Goal: Task Accomplishment & Management: Use online tool/utility

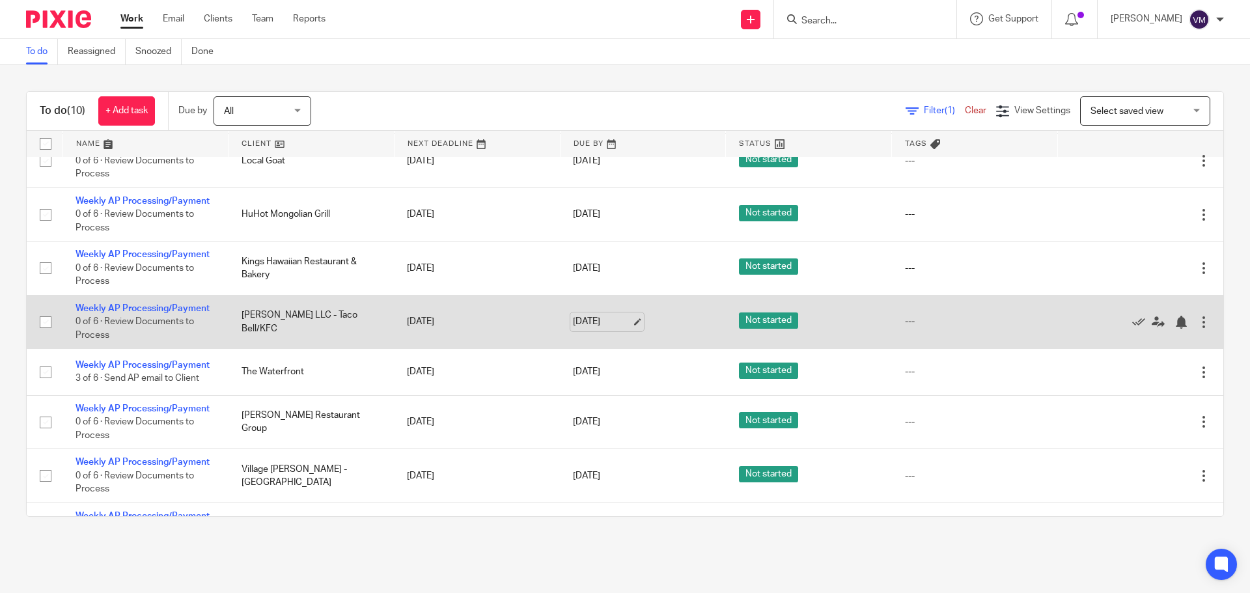
scroll to position [170, 0]
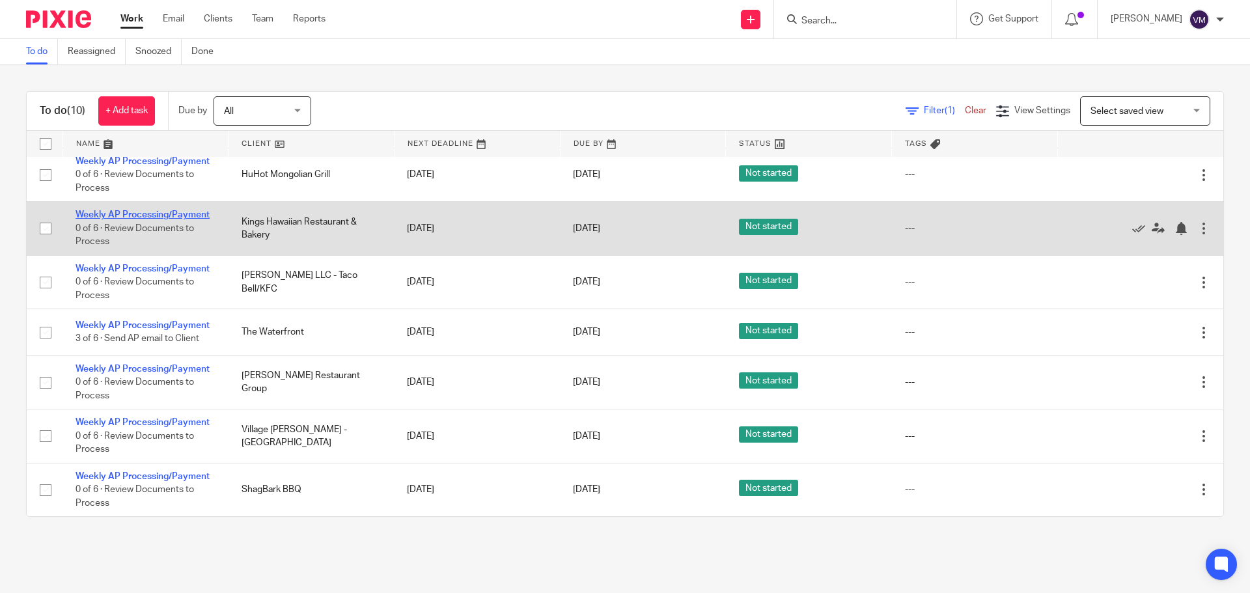
click at [176, 214] on link "Weekly AP Processing/Payment" at bounding box center [143, 214] width 134 height 9
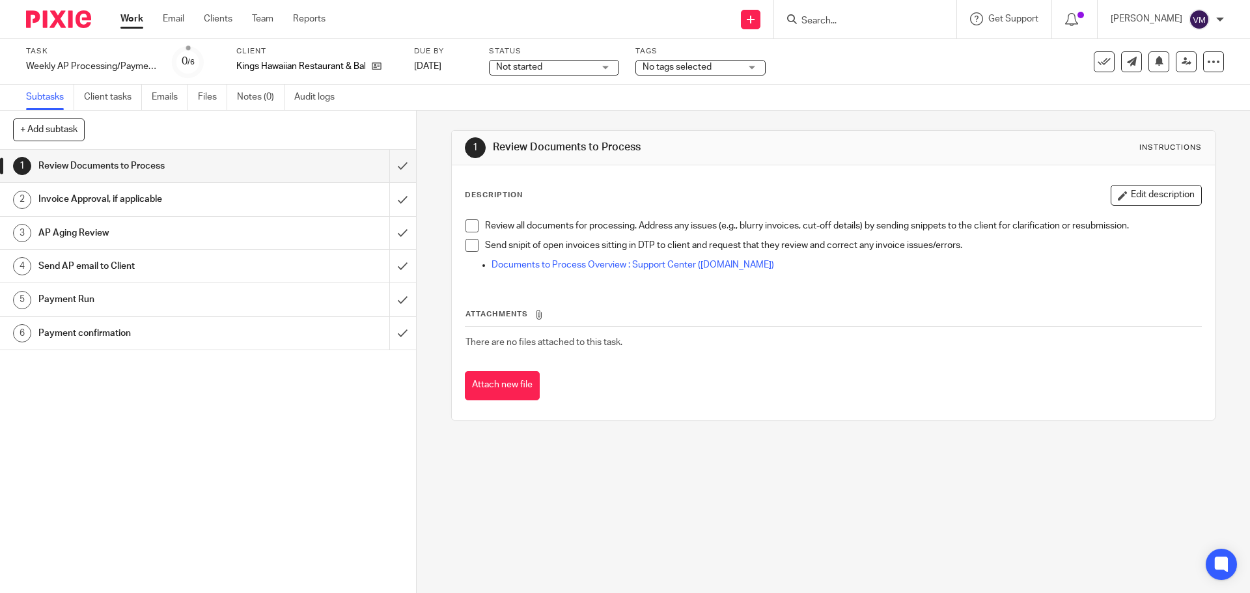
click at [308, 261] on div "Send AP email to Client" at bounding box center [207, 267] width 338 height 20
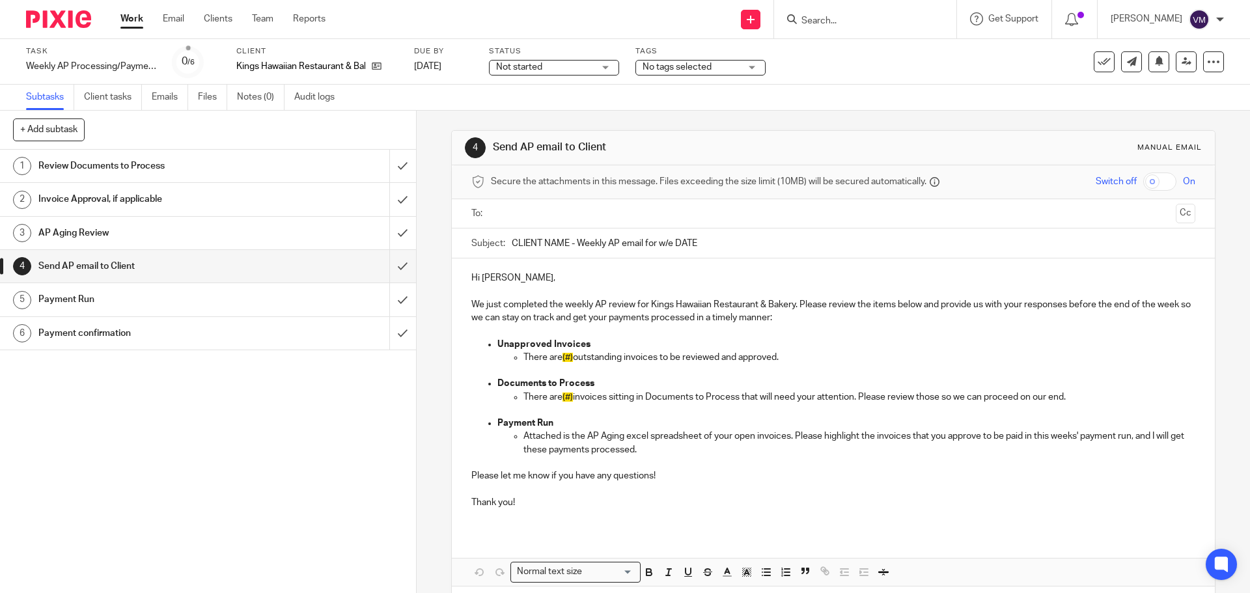
drag, startPoint x: 707, startPoint y: 241, endPoint x: 504, endPoint y: 243, distance: 203.2
click at [504, 243] on div "Subject: CLIENT NAME - Weekly AP email for w/e DATE" at bounding box center [832, 243] width 723 height 29
click at [500, 313] on p "We just completed the weekly AP review for Kings Hawaiian Restaurant & Bakery. …" at bounding box center [832, 311] width 723 height 27
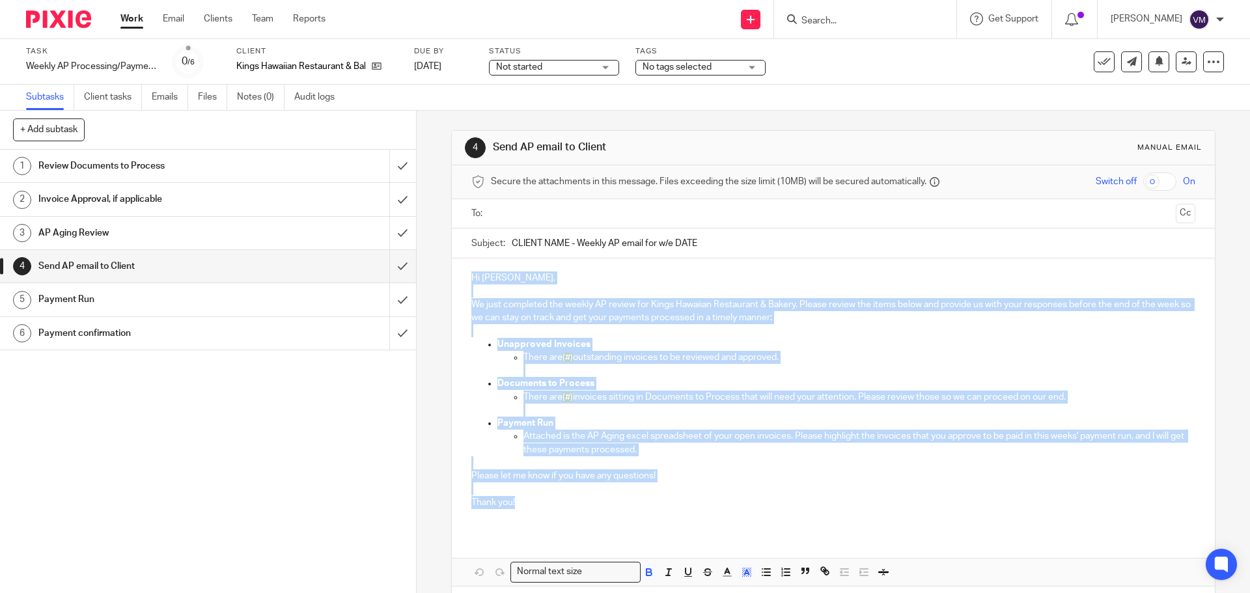
drag, startPoint x: 469, startPoint y: 277, endPoint x: 518, endPoint y: 507, distance: 234.3
click at [518, 507] on div "Hi Ian, We just completed the weekly AP review for Kings Hawaiian Restaurant & …" at bounding box center [833, 395] width 762 height 273
copy div "Hi Ian, We just completed the weekly AP review for Kings Hawaiian Restaurant & …"
click at [387, 167] on input "submit" at bounding box center [208, 166] width 416 height 33
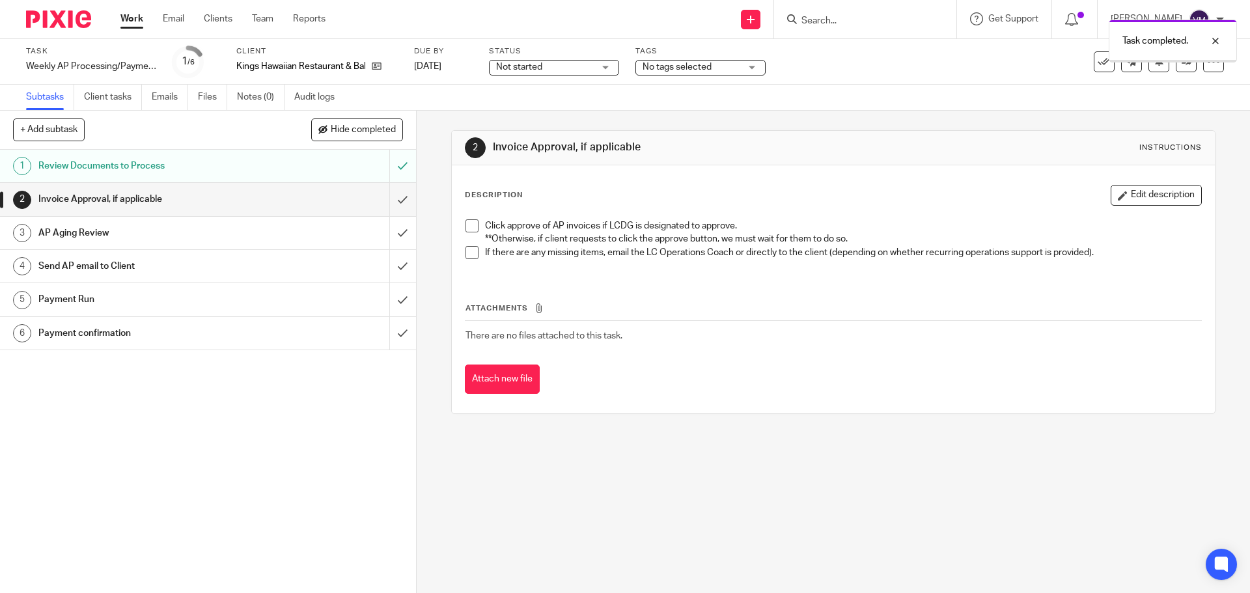
click at [390, 203] on input "submit" at bounding box center [208, 199] width 416 height 33
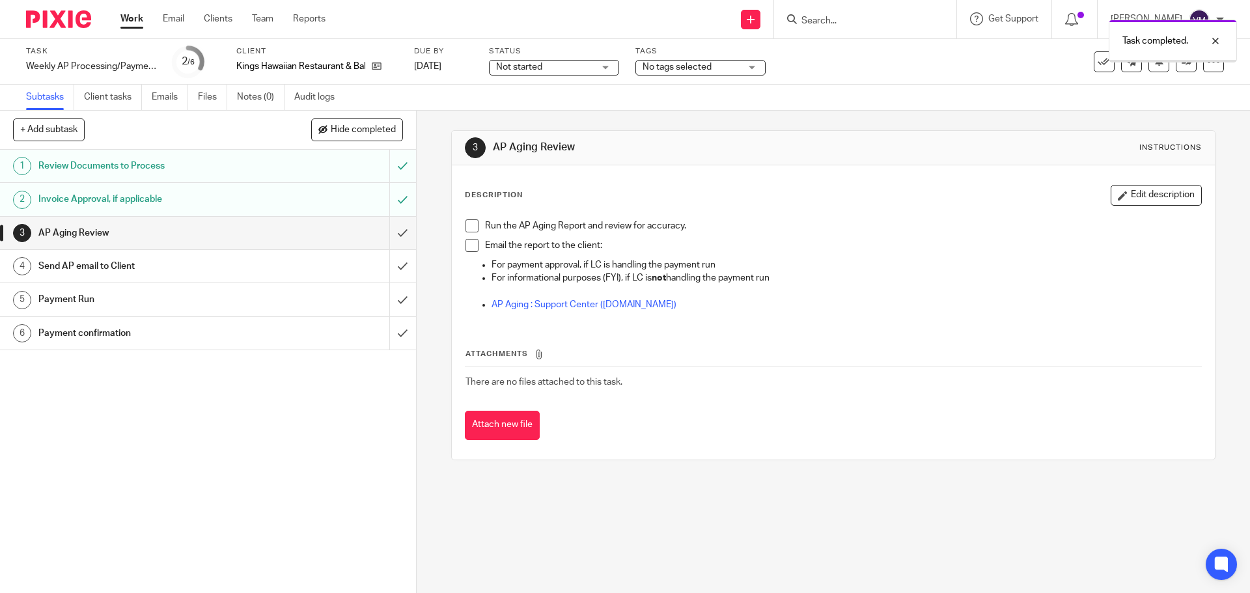
click at [398, 231] on input "submit" at bounding box center [208, 233] width 416 height 33
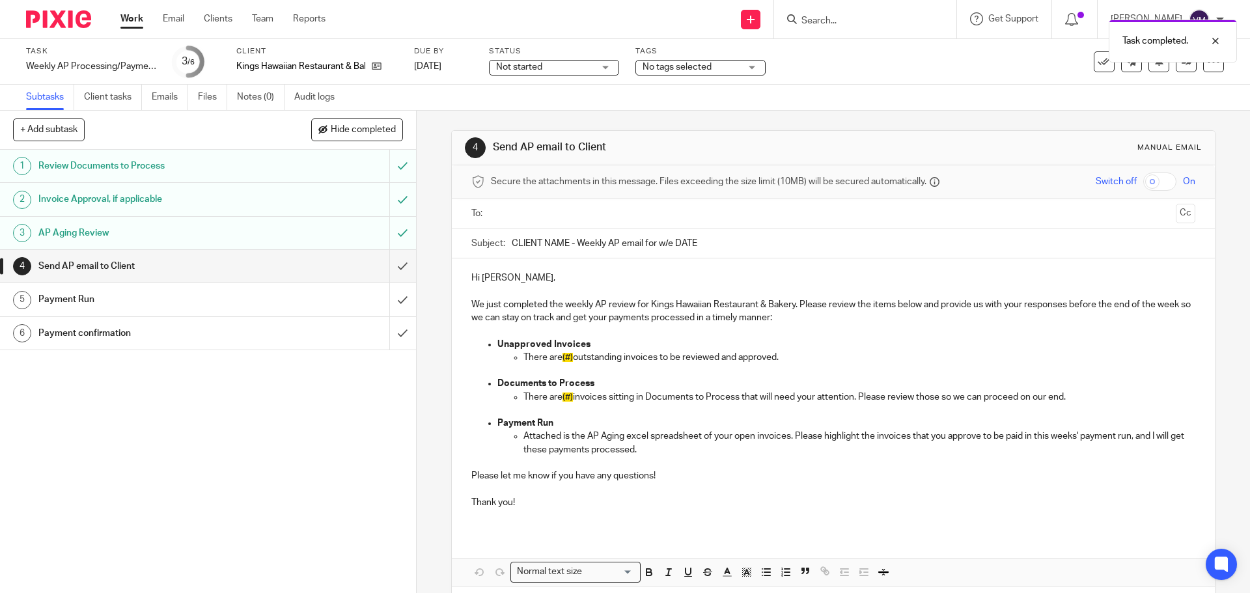
click at [132, 18] on link "Work" at bounding box center [131, 18] width 23 height 13
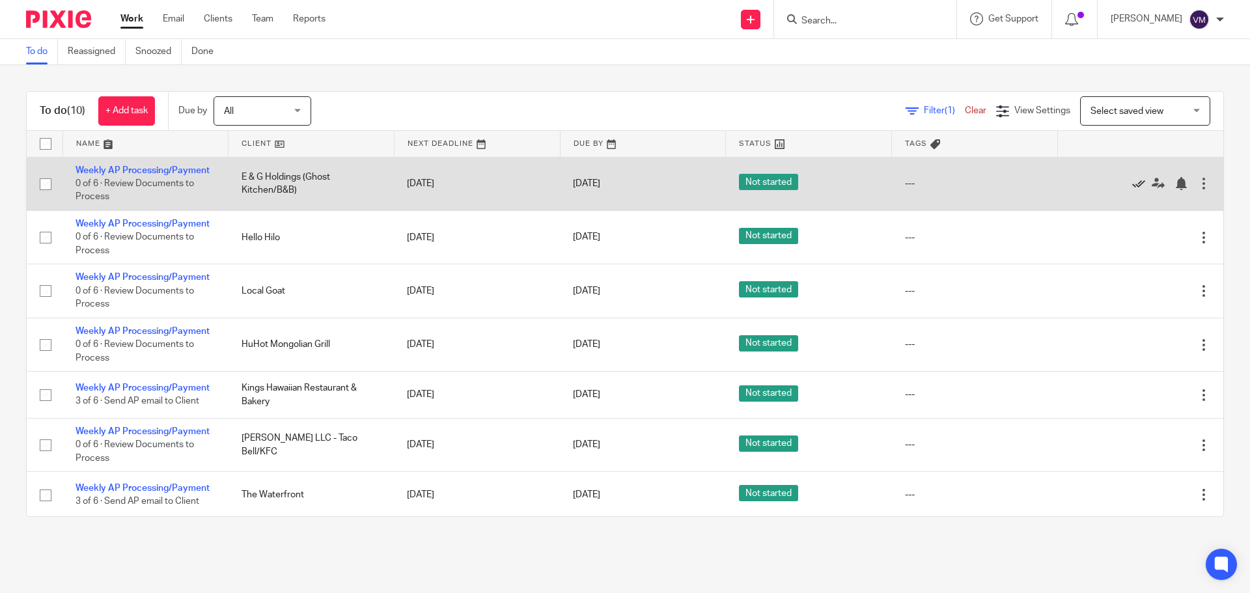
click at [1132, 182] on icon at bounding box center [1138, 183] width 13 height 13
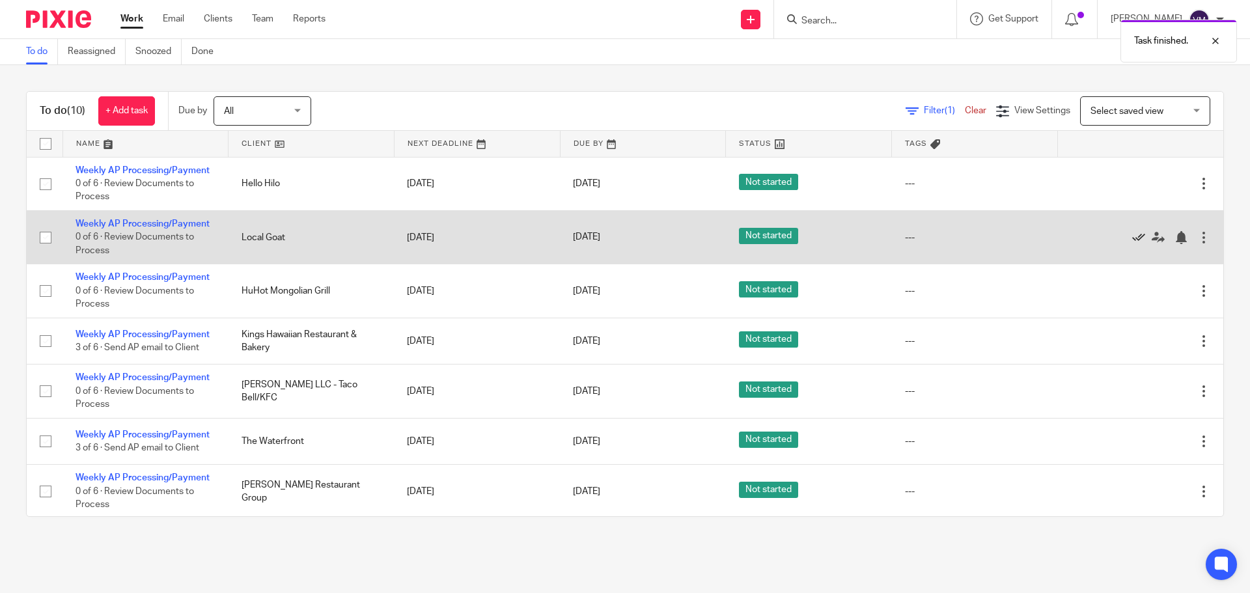
click at [1132, 238] on icon at bounding box center [1138, 237] width 13 height 13
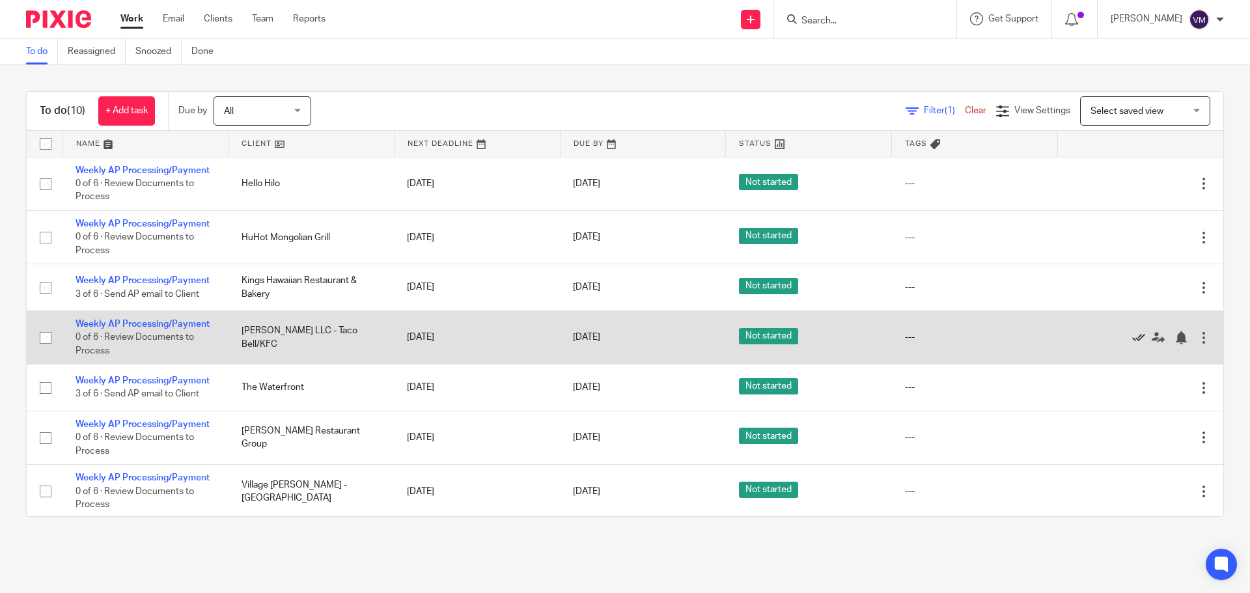
click at [1132, 337] on icon at bounding box center [1138, 337] width 13 height 13
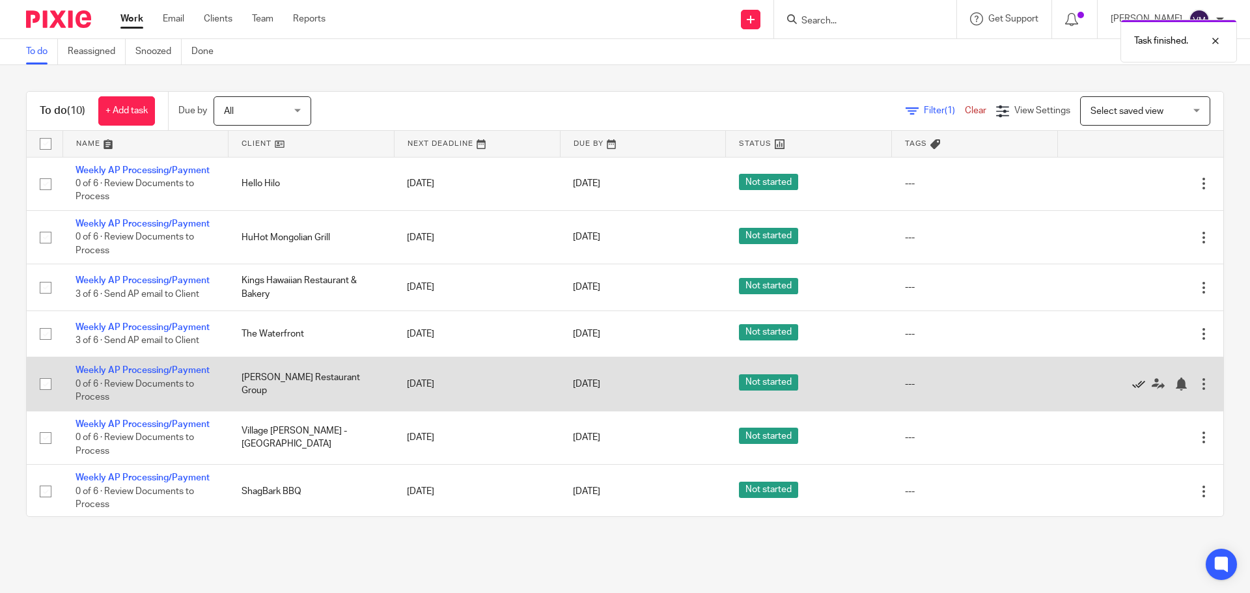
click at [1132, 384] on icon at bounding box center [1138, 384] width 13 height 13
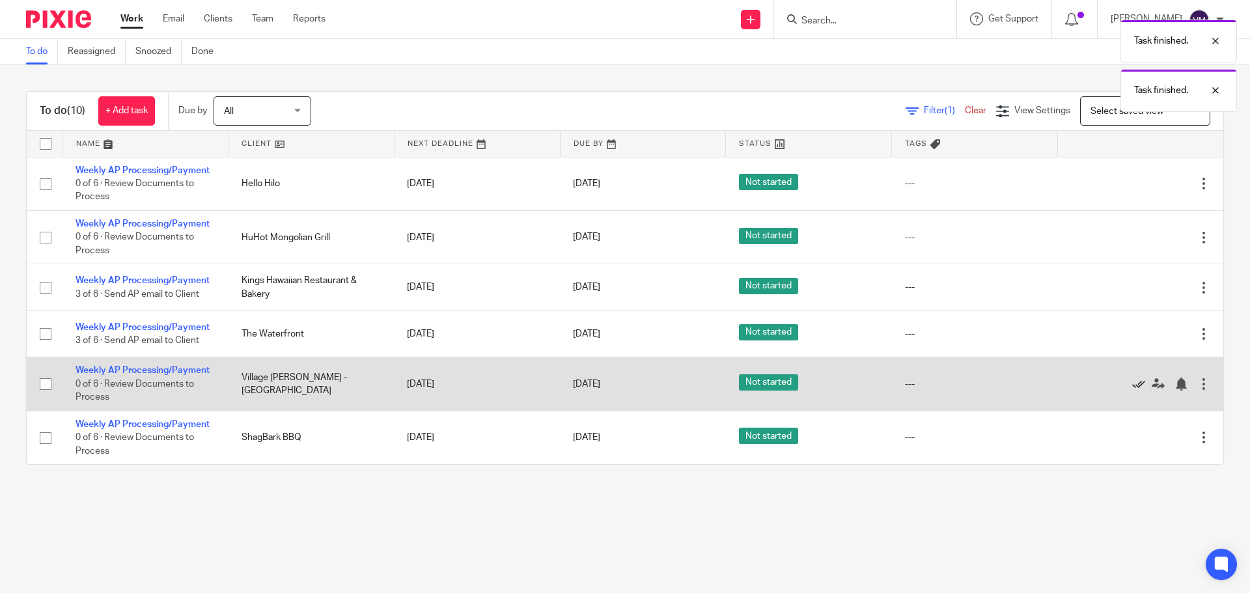
click at [1132, 387] on icon at bounding box center [1138, 384] width 13 height 13
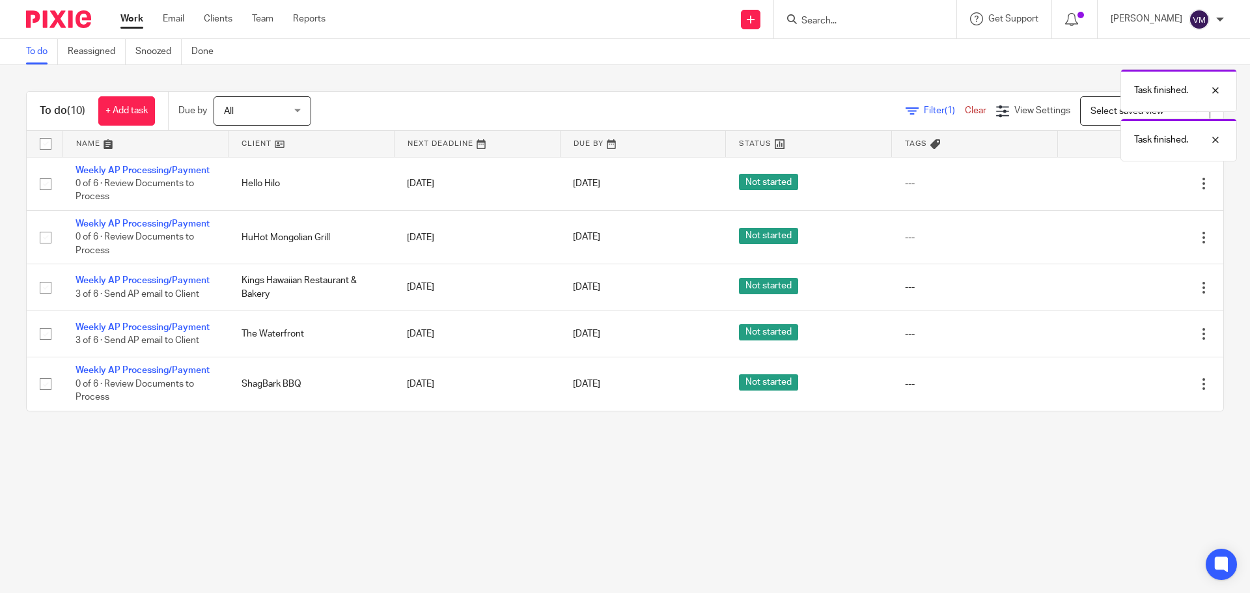
click at [1132, 387] on icon at bounding box center [1138, 384] width 13 height 13
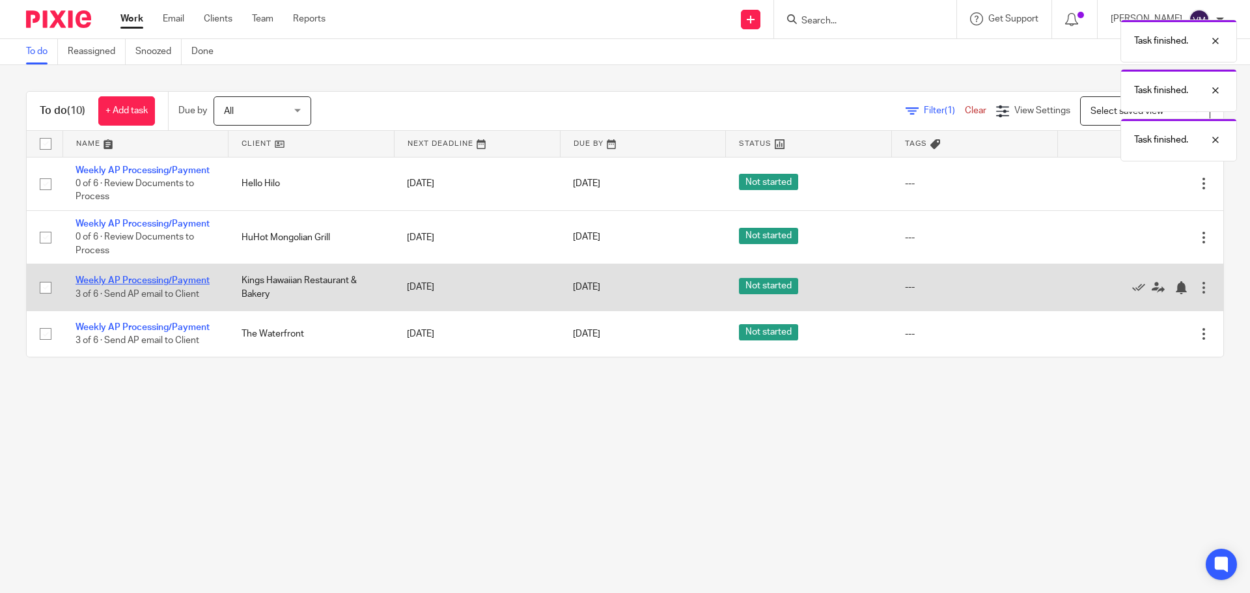
click at [143, 281] on link "Weekly AP Processing/Payment" at bounding box center [143, 280] width 134 height 9
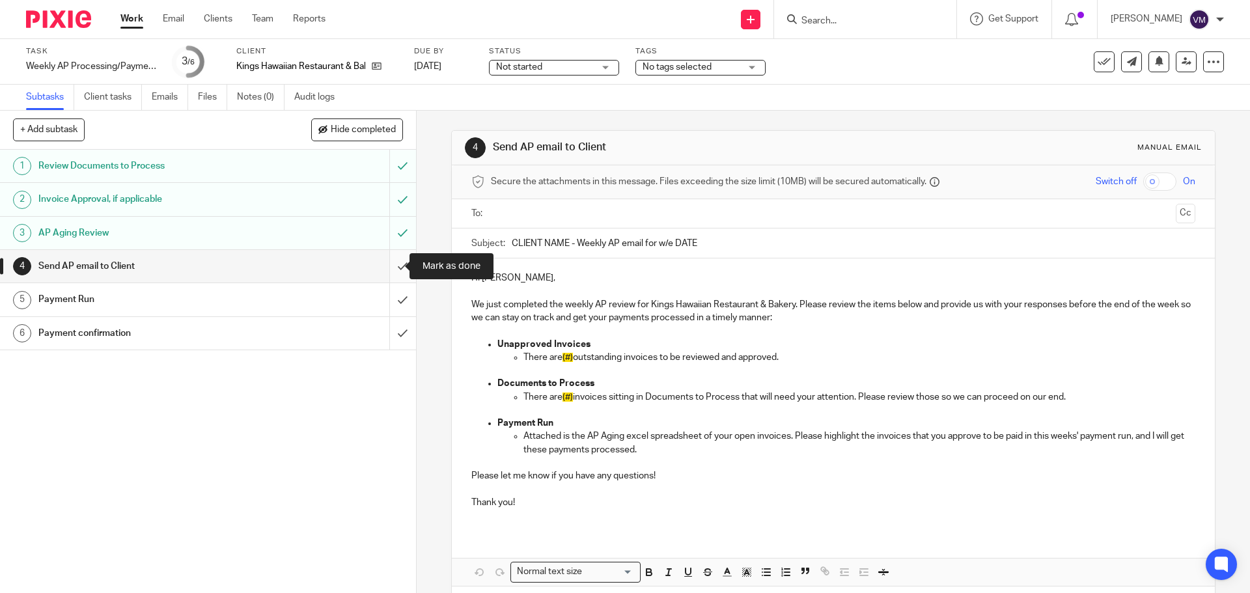
click at [387, 262] on input "submit" at bounding box center [208, 266] width 416 height 33
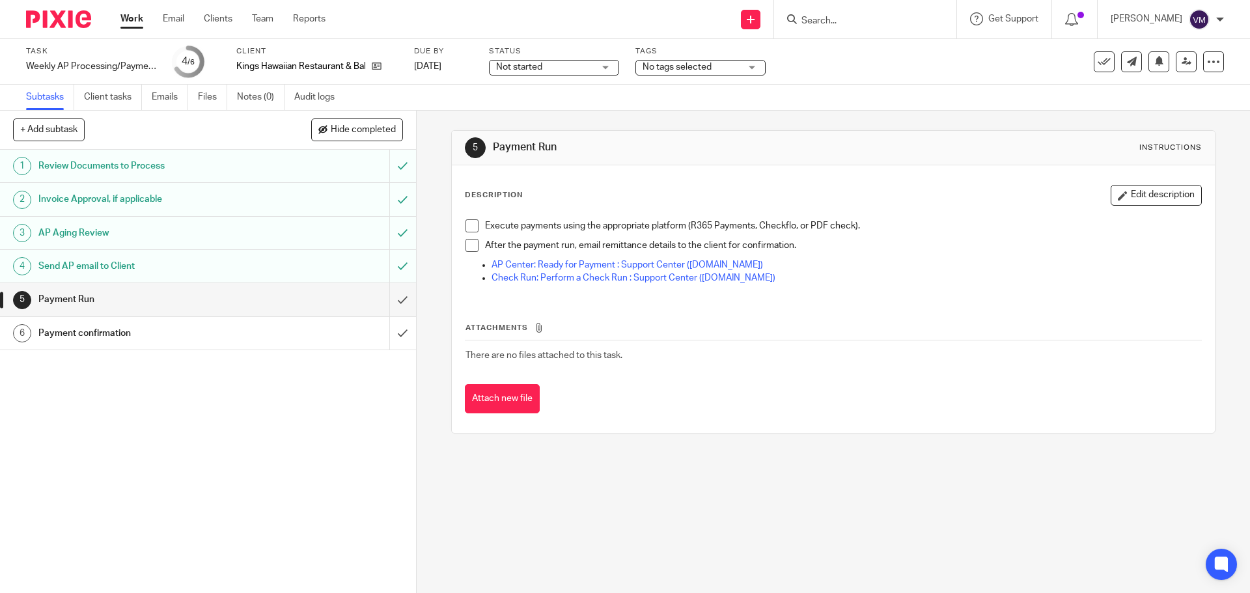
click at [139, 18] on link "Work" at bounding box center [131, 18] width 23 height 13
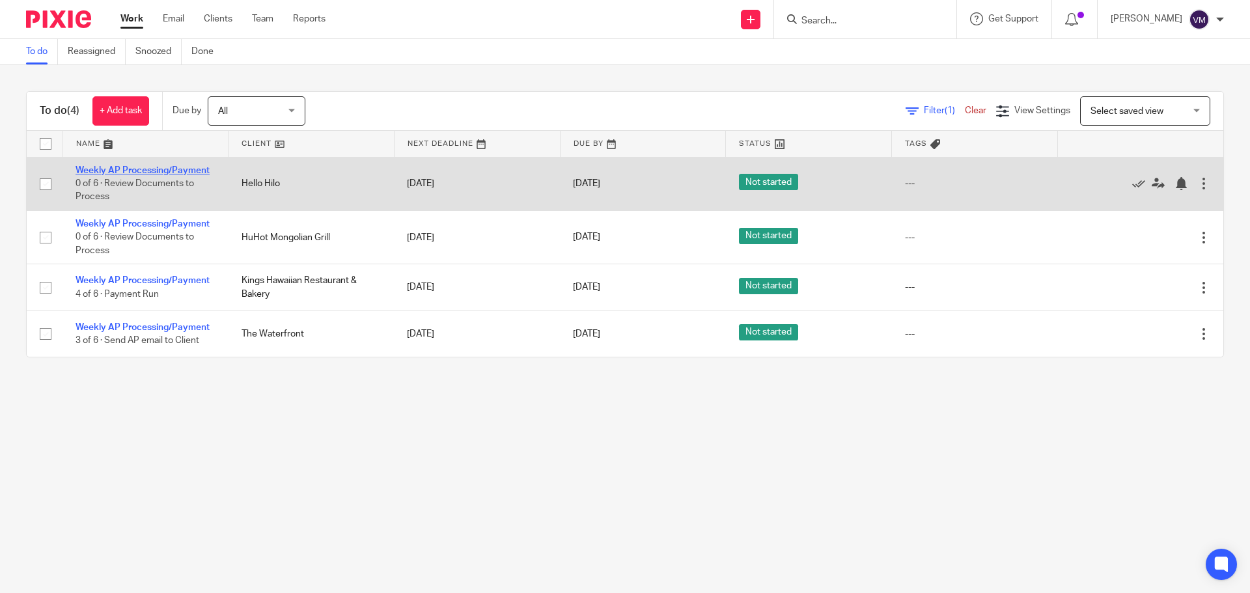
click at [195, 167] on link "Weekly AP Processing/Payment" at bounding box center [143, 170] width 134 height 9
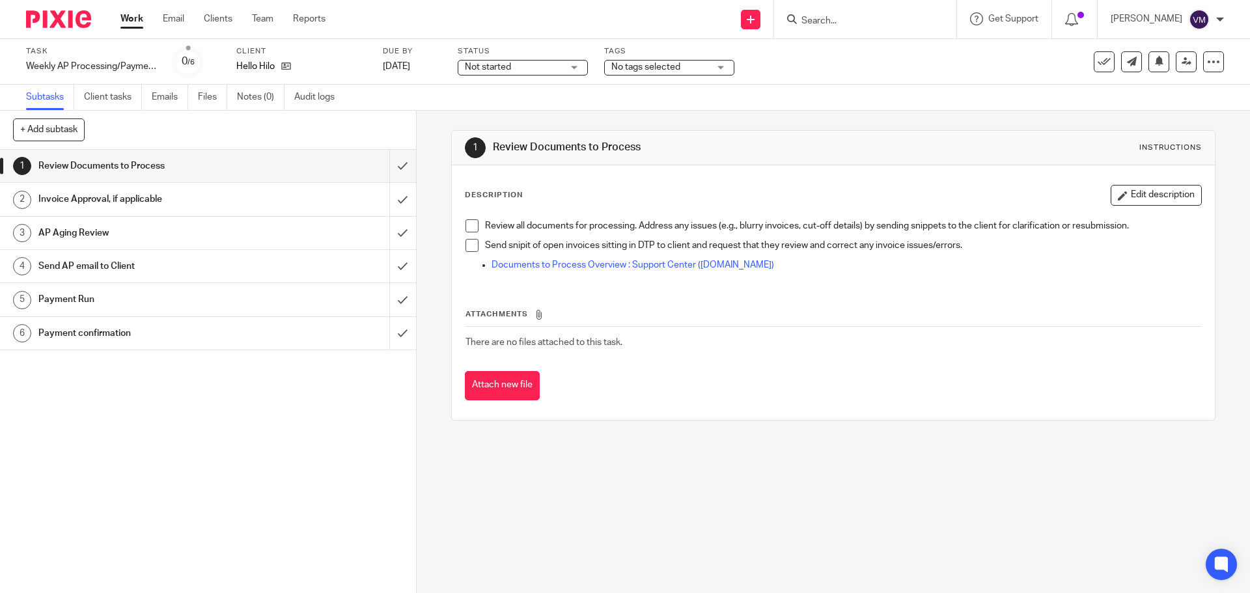
click at [206, 270] on h1 "Send AP email to Client" at bounding box center [150, 267] width 225 height 20
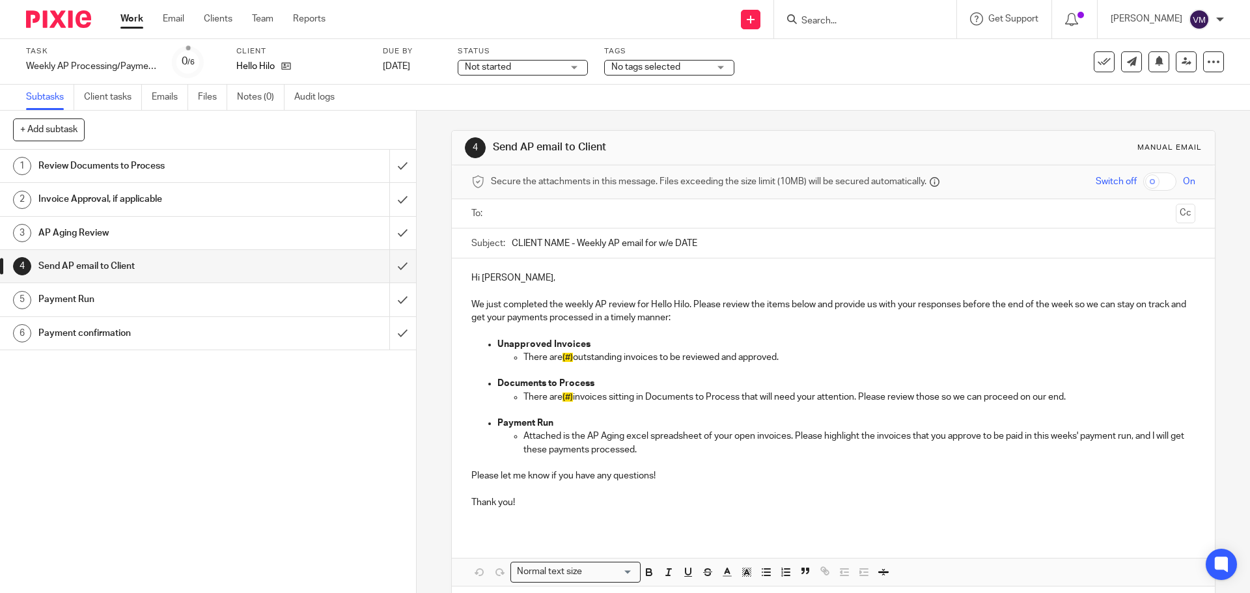
drag, startPoint x: 698, startPoint y: 242, endPoint x: 505, endPoint y: 251, distance: 193.6
click at [505, 251] on div "Subject: CLIENT NAME - Weekly AP email for w/e DATE" at bounding box center [832, 243] width 723 height 29
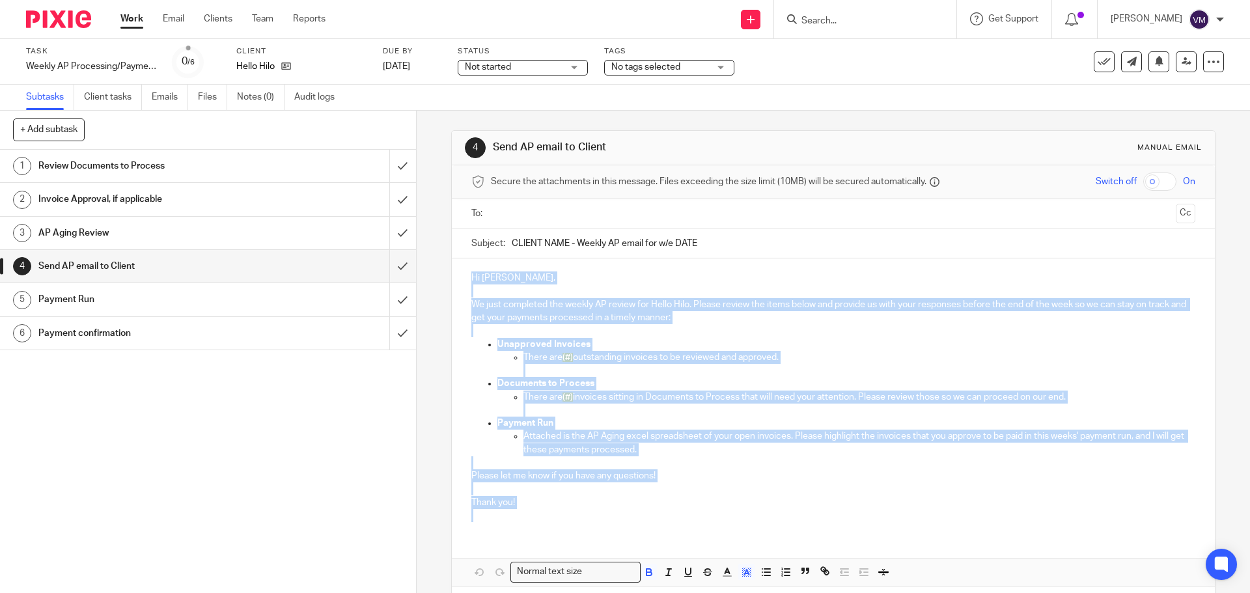
drag, startPoint x: 491, startPoint y: 315, endPoint x: 537, endPoint y: 510, distance: 200.1
click at [537, 510] on div "Hi Tasha, We just completed the weekly AP review for Hello Hilo. Please review …" at bounding box center [833, 395] width 762 height 273
copy div "Hi Tasha, We just completed the weekly AP review for Hello Hilo. Please review …"
drag, startPoint x: 389, startPoint y: 169, endPoint x: 356, endPoint y: 113, distance: 64.2
click at [389, 169] on input "submit" at bounding box center [208, 166] width 416 height 33
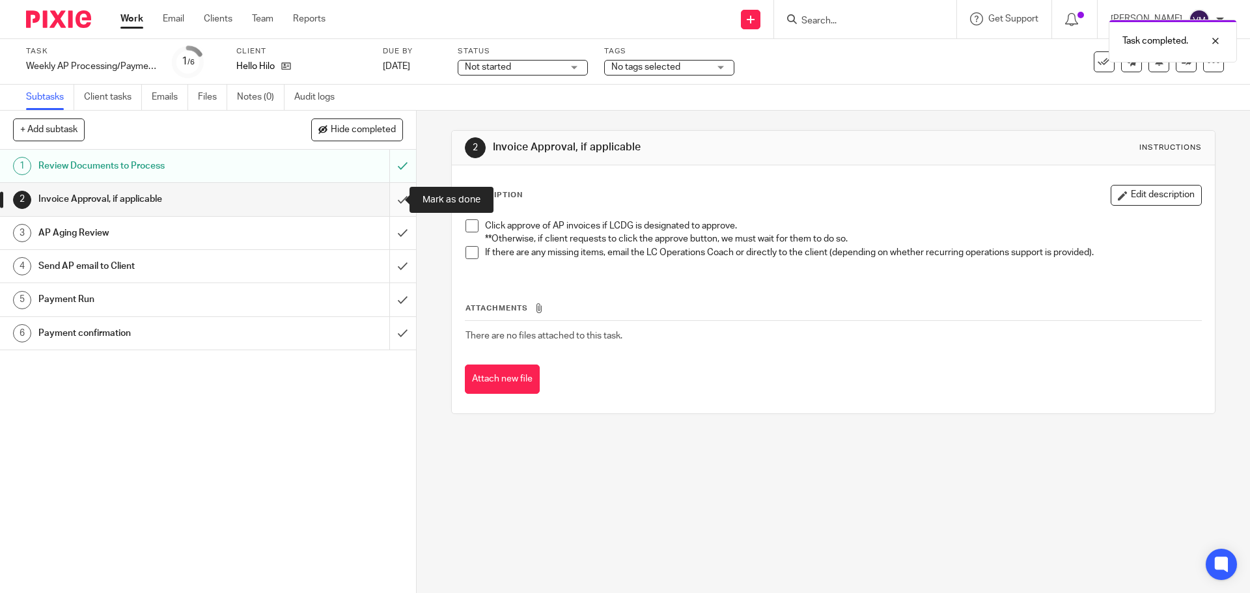
click at [384, 198] on input "submit" at bounding box center [208, 199] width 416 height 33
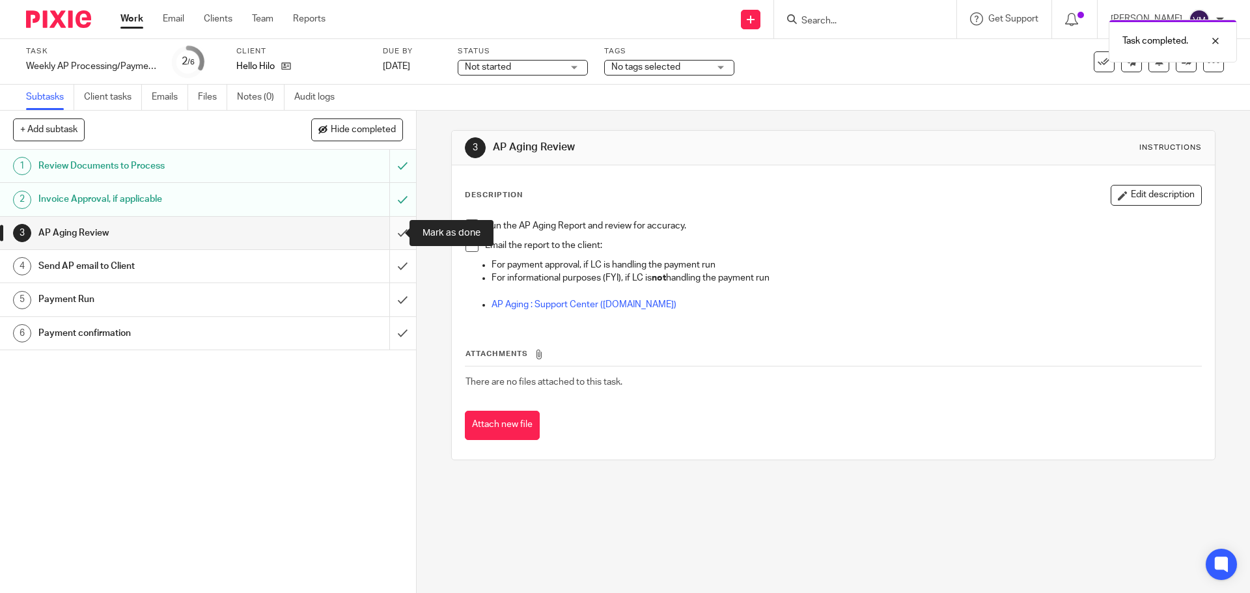
click at [386, 232] on input "submit" at bounding box center [208, 233] width 416 height 33
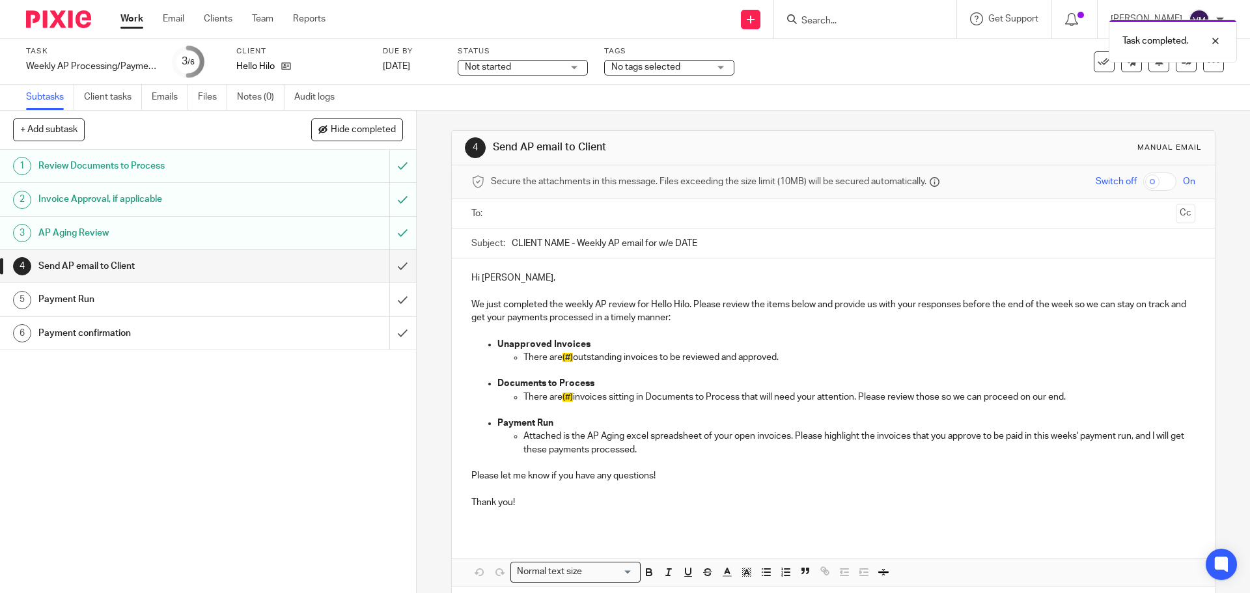
click at [394, 262] on input "submit" at bounding box center [208, 266] width 416 height 33
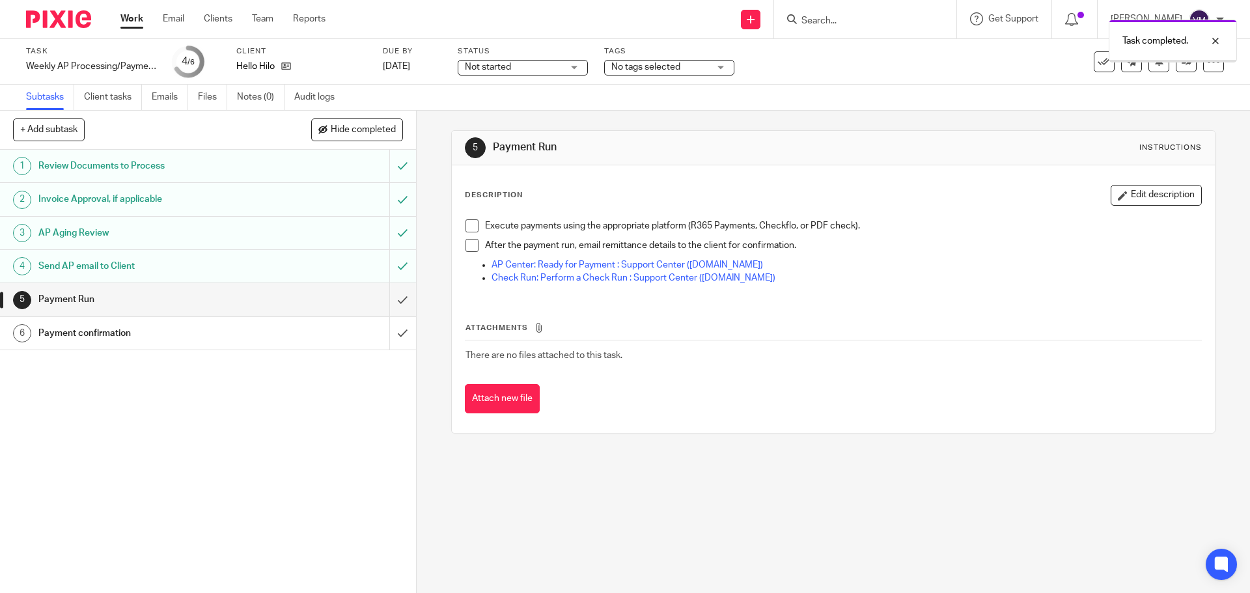
click at [122, 14] on link "Work" at bounding box center [131, 18] width 23 height 13
